Goal: Find specific page/section: Find specific page/section

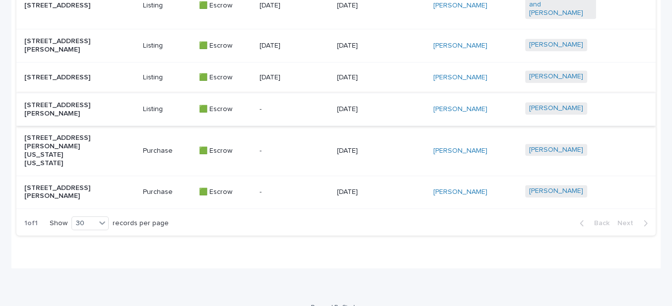
scroll to position [670, 0]
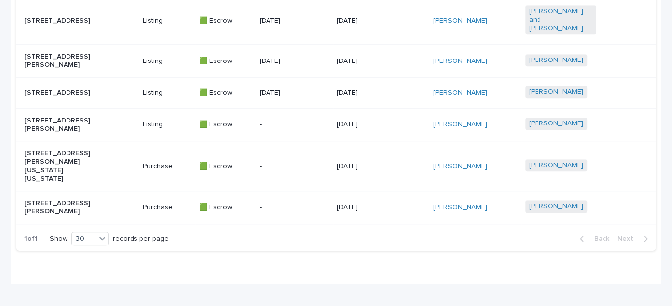
click at [40, 97] on p "[STREET_ADDRESS]" at bounding box center [59, 93] width 71 height 8
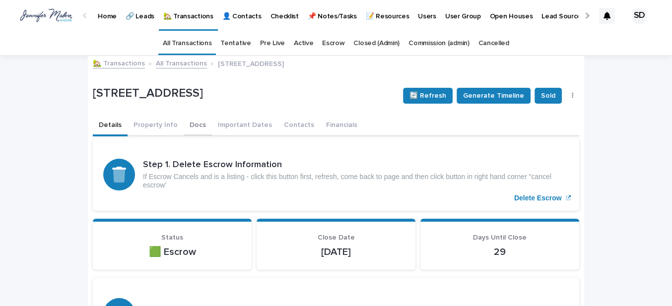
click at [282, 125] on button "Contacts" at bounding box center [299, 126] width 42 height 21
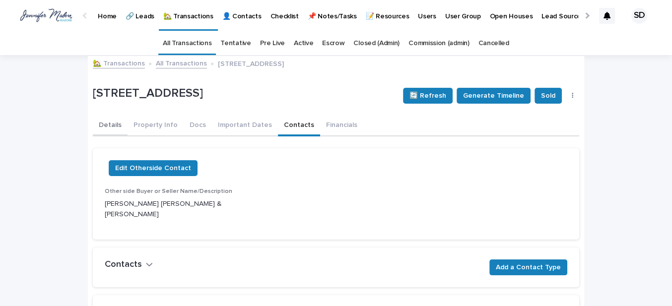
click at [101, 123] on button "Details" at bounding box center [110, 126] width 35 height 21
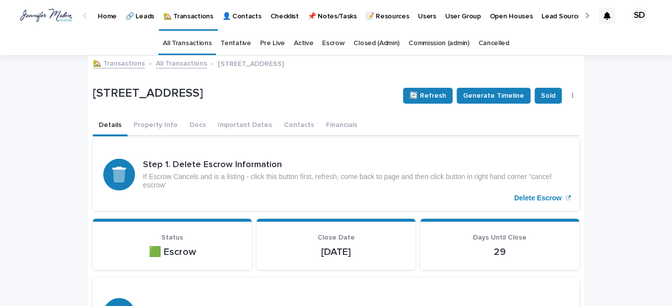
click at [491, 45] on link "Cancelled" at bounding box center [493, 43] width 31 height 23
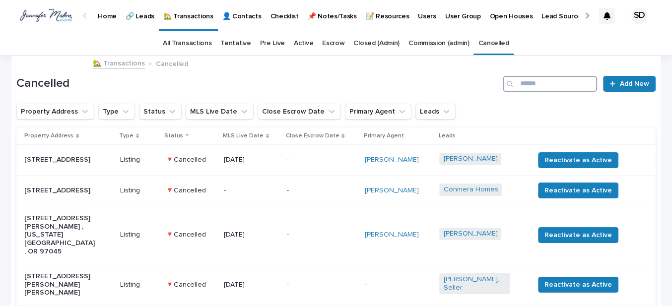
click at [524, 79] on input "Search" at bounding box center [550, 84] width 94 height 16
click at [478, 42] on link "Cancelled" at bounding box center [493, 43] width 31 height 23
click at [523, 83] on input "Search" at bounding box center [550, 84] width 94 height 16
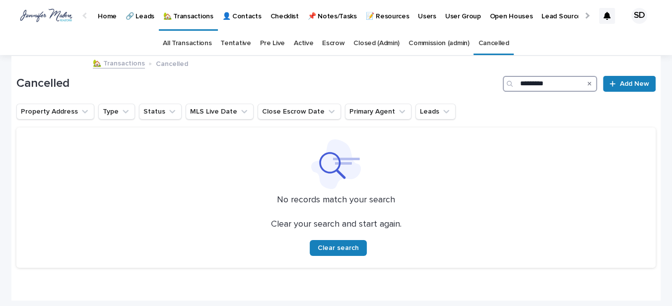
type input "*********"
click at [127, 65] on link "🏡 Transactions" at bounding box center [119, 62] width 52 height 11
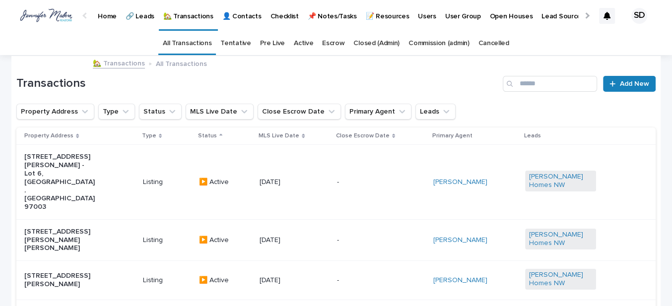
click at [384, 44] on link "Closed (Admin)" at bounding box center [376, 43] width 46 height 23
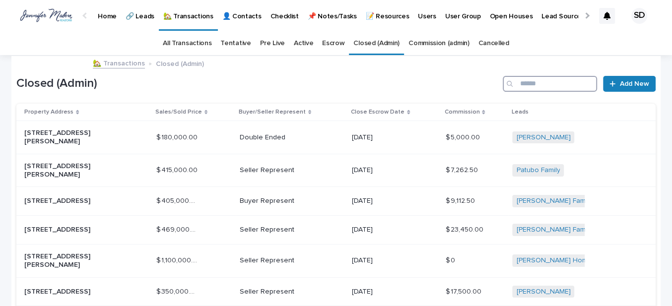
click at [516, 87] on input "Search" at bounding box center [550, 84] width 94 height 16
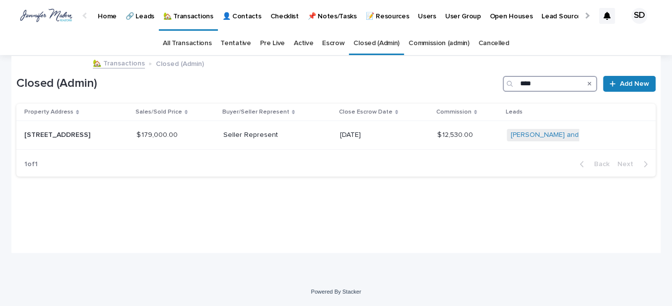
type input "****"
click at [487, 40] on link "Cancelled" at bounding box center [493, 43] width 31 height 23
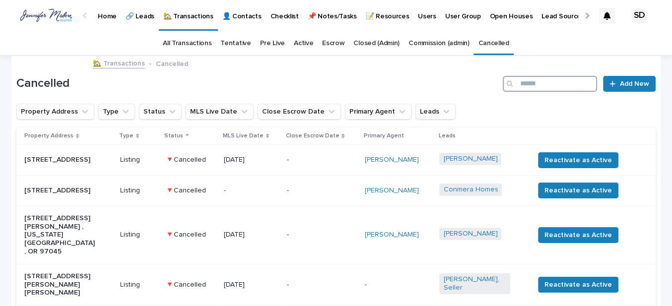
click at [527, 76] on input "Search" at bounding box center [550, 84] width 94 height 16
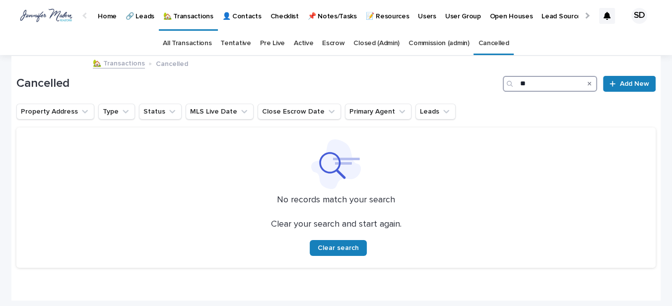
type input "*"
type input "****"
click at [193, 43] on link "All Transactions" at bounding box center [187, 43] width 49 height 23
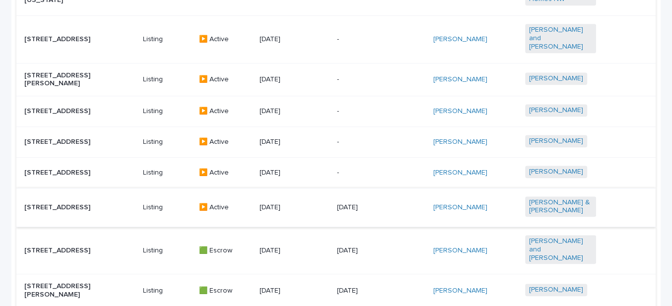
scroll to position [451, 0]
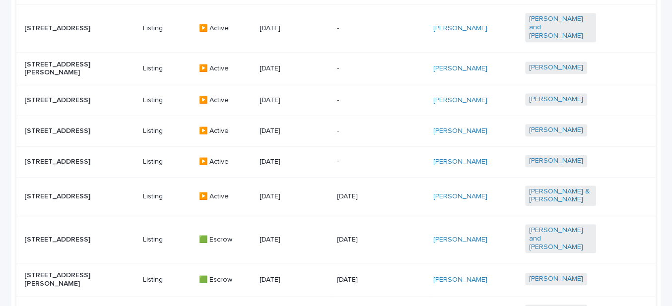
click at [57, 195] on p "[STREET_ADDRESS]" at bounding box center [59, 197] width 71 height 8
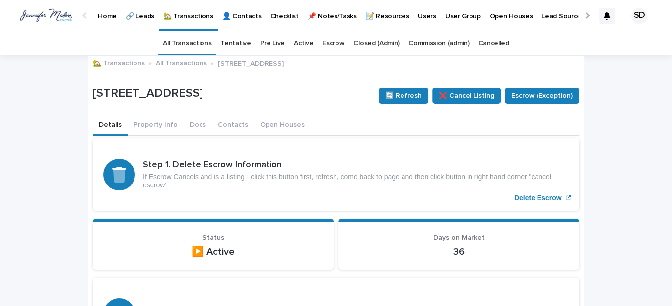
click at [117, 64] on link "🏡 Transactions" at bounding box center [119, 62] width 52 height 11
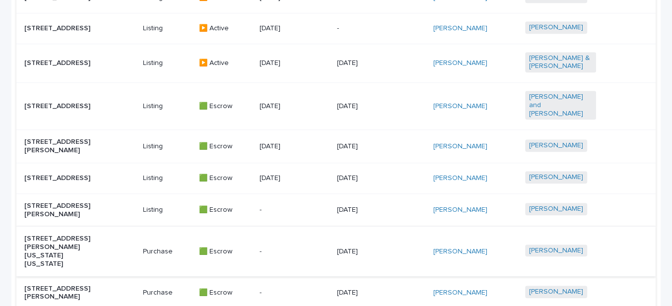
scroll to position [580, 0]
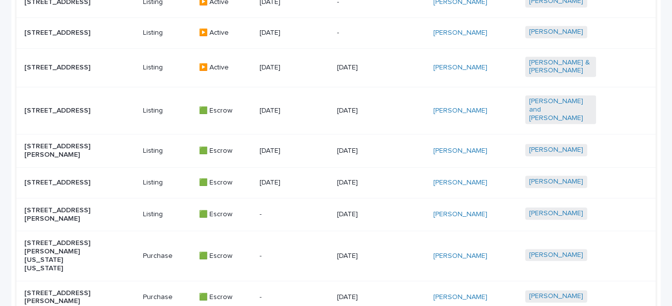
click at [42, 149] on p "[STREET_ADDRESS][PERSON_NAME]" at bounding box center [59, 150] width 71 height 17
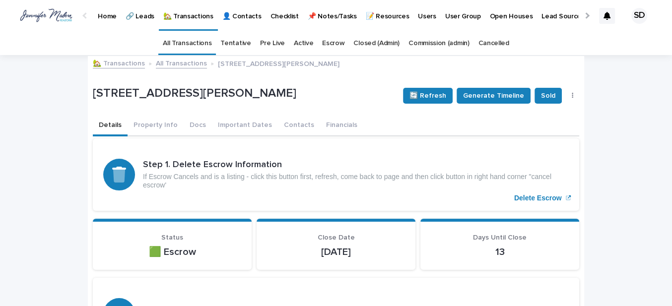
click at [118, 61] on link "🏡 Transactions" at bounding box center [119, 62] width 52 height 11
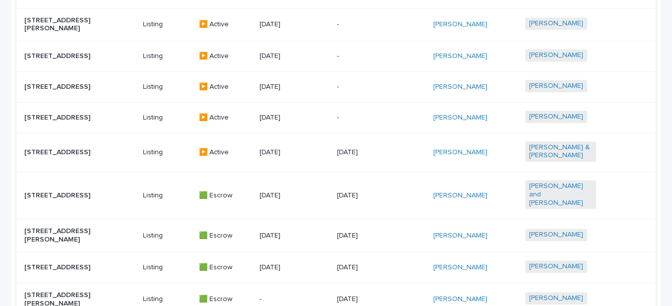
scroll to position [490, 0]
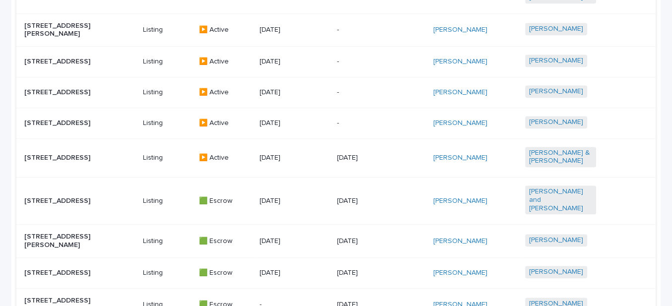
click at [58, 154] on p "[STREET_ADDRESS]" at bounding box center [59, 158] width 71 height 8
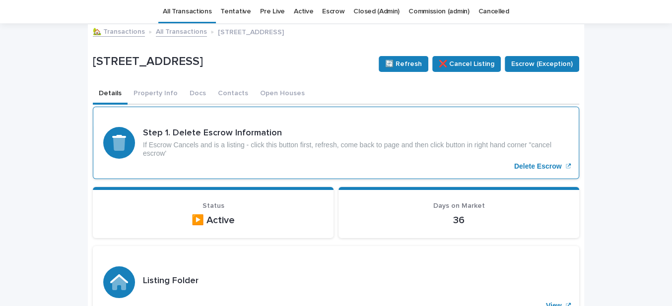
scroll to position [31, 0]
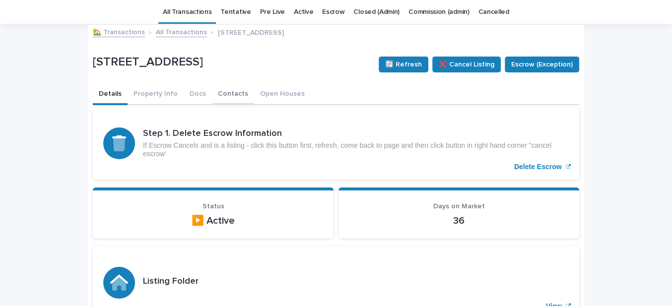
click at [220, 95] on button "Contacts" at bounding box center [233, 94] width 42 height 21
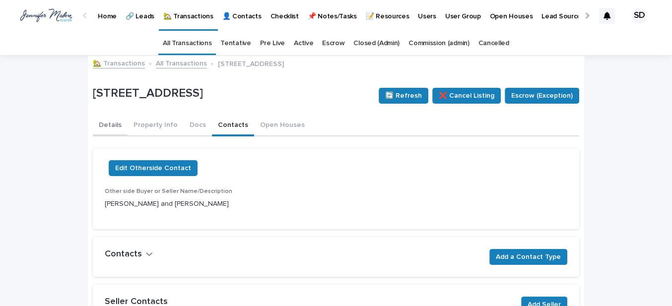
click at [109, 127] on button "Details" at bounding box center [110, 126] width 35 height 21
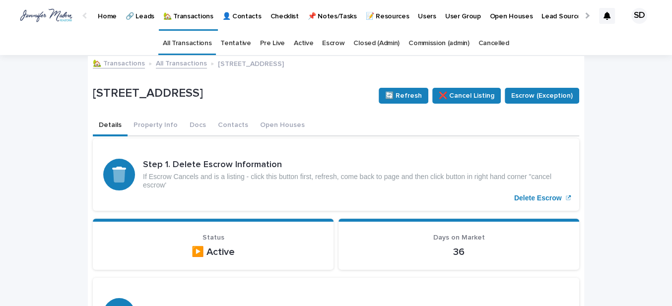
click at [106, 124] on button "Details" at bounding box center [110, 126] width 35 height 21
